Goal: Complete application form: Complete application form

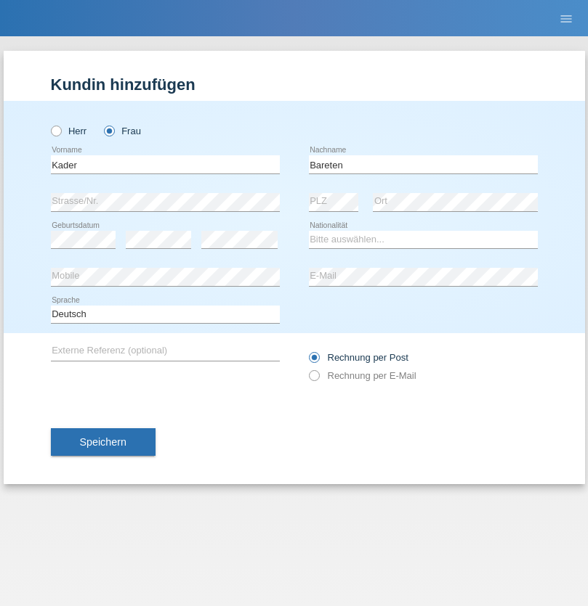
type input "Bareten"
select select "CH"
select select "en"
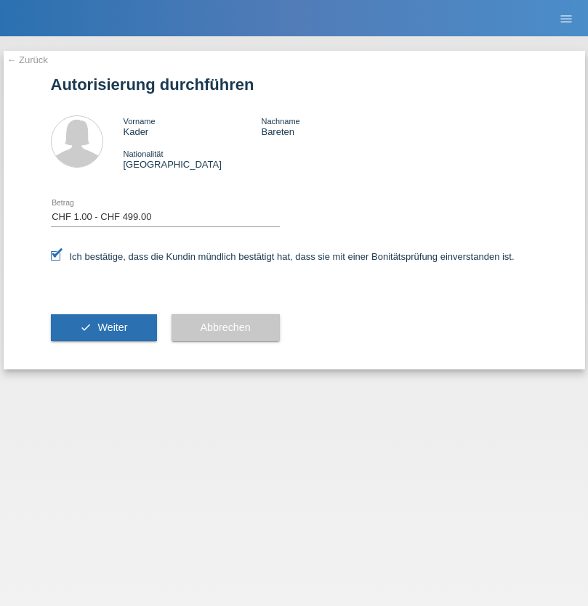
select select "1"
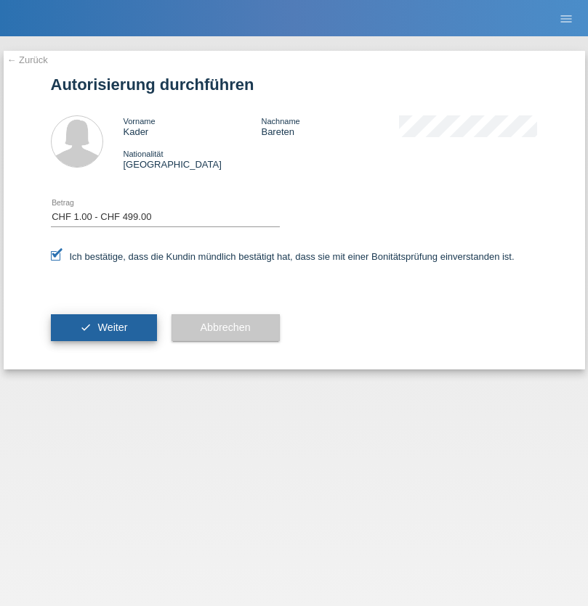
click at [103, 328] on span "Weiter" at bounding box center [112, 328] width 30 height 12
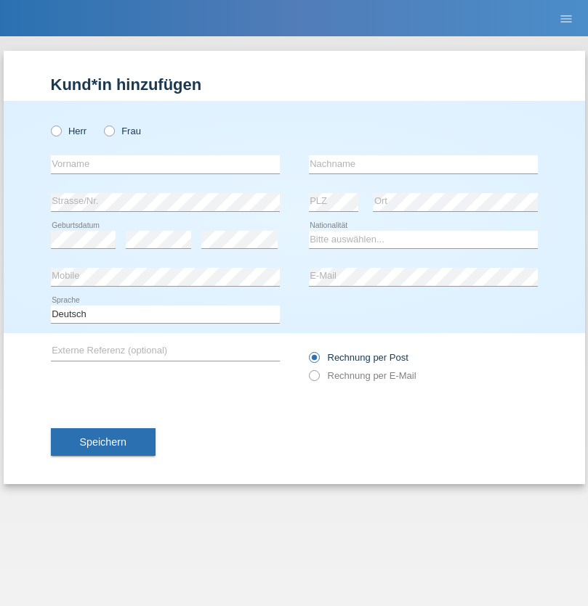
radio input "true"
click at [165, 164] on input "text" at bounding box center [165, 164] width 229 height 18
type input "[PERSON_NAME]"
click at [423, 164] on input "text" at bounding box center [423, 164] width 229 height 18
type input "gutu"
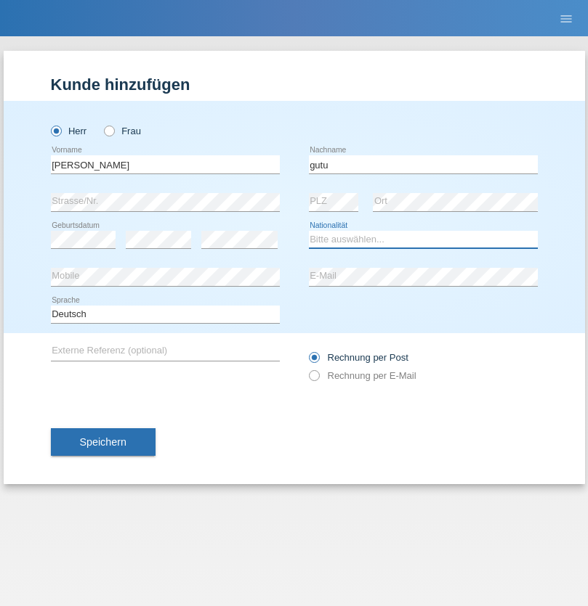
select select "RO"
select select "C"
select select "01"
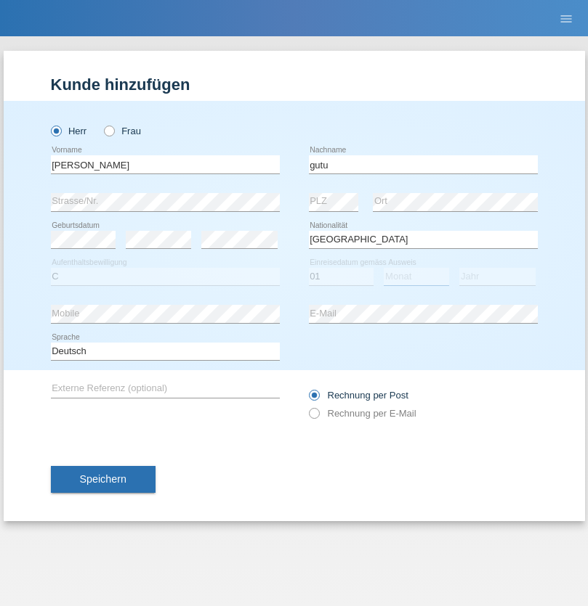
select select "04"
select select "2021"
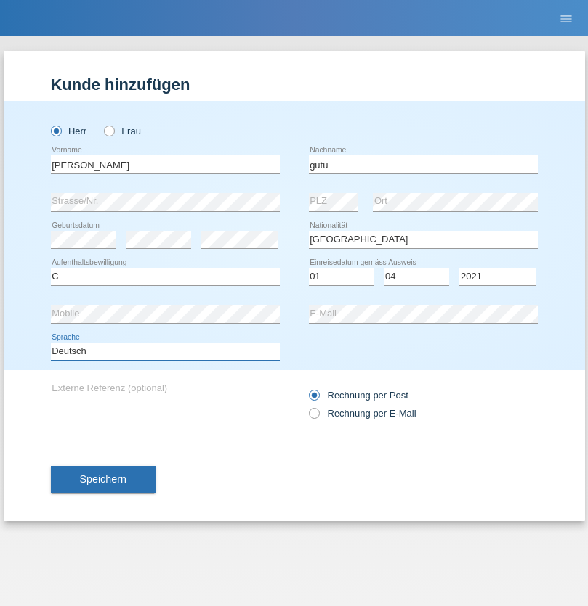
select select "en"
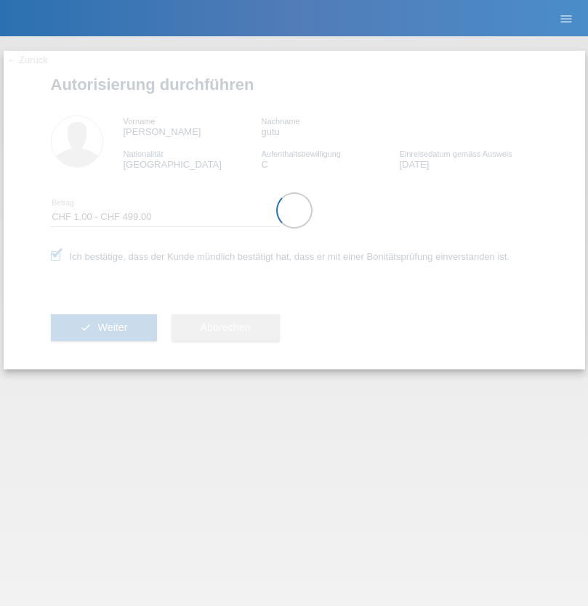
select select "1"
